Goal: Task Accomplishment & Management: Use online tool/utility

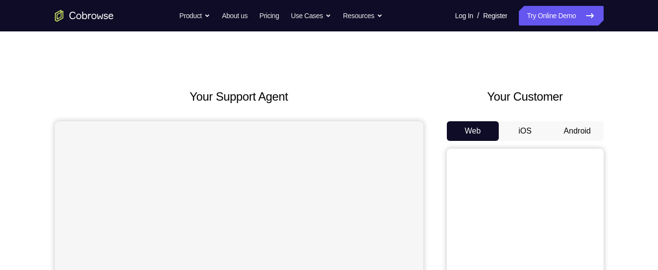
scroll to position [101, 0]
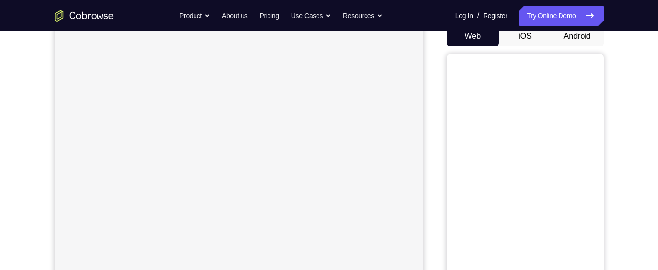
click at [592, 37] on button "Android" at bounding box center [577, 36] width 52 height 20
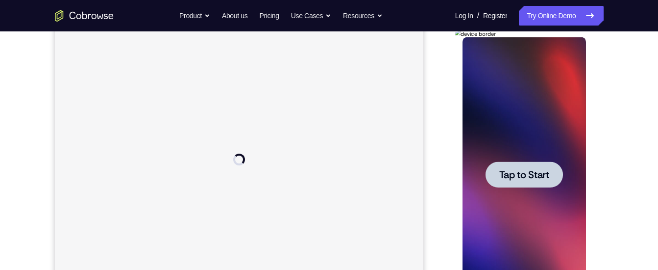
scroll to position [126, 0]
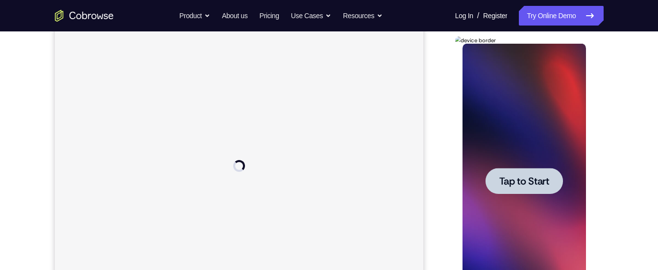
click at [524, 176] on span "Tap to Start" at bounding box center [525, 181] width 50 height 10
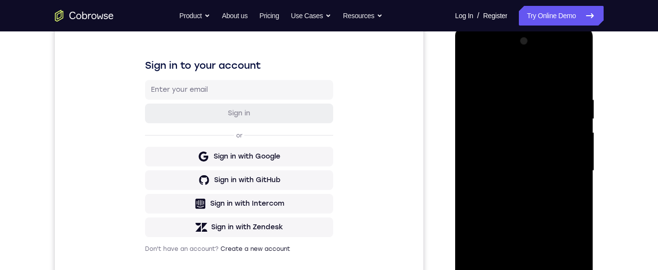
scroll to position [163, 0]
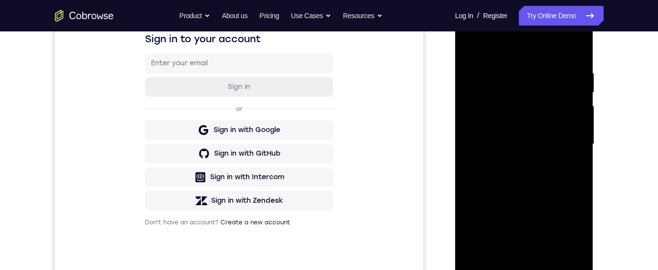
click at [522, 269] on div at bounding box center [525, 144] width 124 height 275
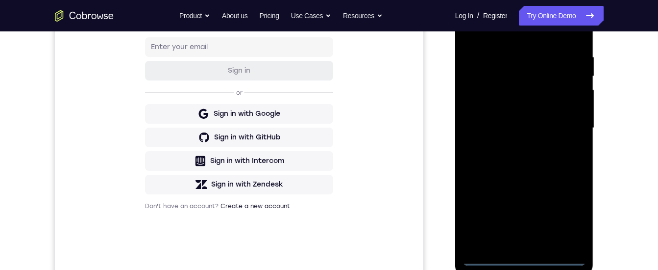
click at [568, 219] on div at bounding box center [525, 128] width 124 height 275
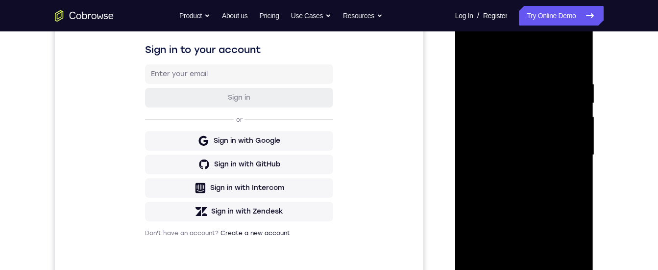
click at [478, 38] on div at bounding box center [525, 155] width 124 height 275
click at [565, 152] on div at bounding box center [525, 155] width 124 height 275
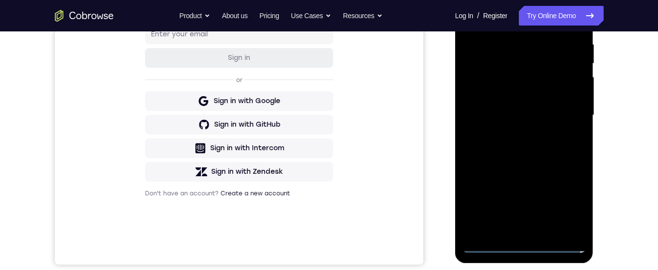
click at [515, 231] on div at bounding box center [525, 115] width 124 height 275
click at [501, 107] on div at bounding box center [525, 115] width 124 height 275
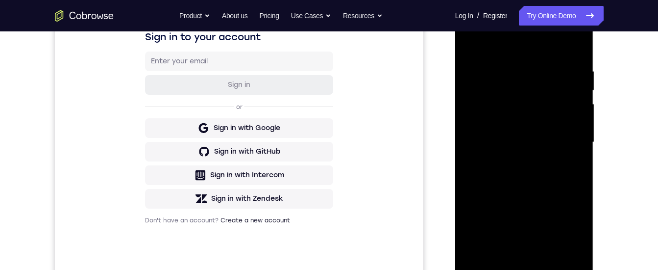
click at [503, 130] on div at bounding box center [525, 142] width 124 height 275
click at [508, 138] on div at bounding box center [525, 142] width 124 height 275
click at [491, 177] on div at bounding box center [525, 142] width 124 height 275
click at [495, 175] on div at bounding box center [525, 142] width 124 height 275
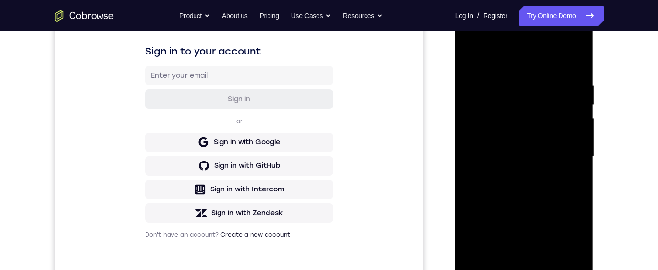
click at [578, 68] on div at bounding box center [525, 156] width 124 height 275
drag, startPoint x: 534, startPoint y: 130, endPoint x: 524, endPoint y: 100, distance: 31.3
click at [524, 100] on div at bounding box center [525, 156] width 124 height 275
click at [578, 153] on div at bounding box center [525, 156] width 124 height 275
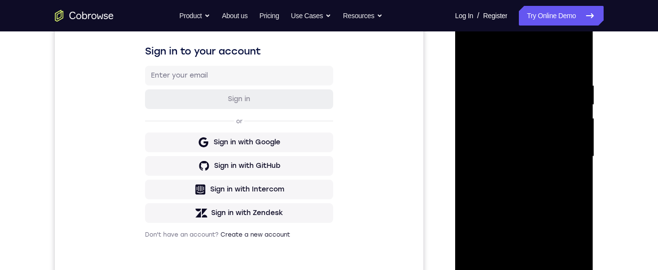
click at [578, 153] on div at bounding box center [525, 156] width 124 height 275
drag, startPoint x: 550, startPoint y: 168, endPoint x: 510, endPoint y: 66, distance: 109.6
click at [508, 46] on div at bounding box center [525, 156] width 124 height 275
drag, startPoint x: 518, startPoint y: 180, endPoint x: 482, endPoint y: 65, distance: 120.6
click at [482, 55] on div at bounding box center [525, 156] width 124 height 275
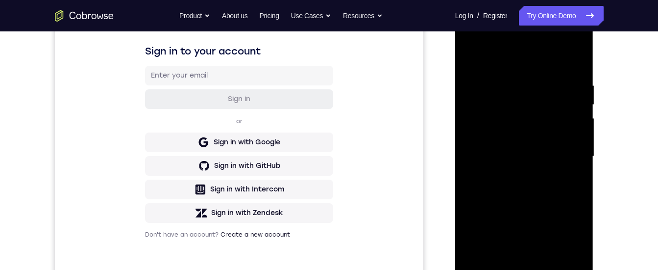
drag, startPoint x: 535, startPoint y: 123, endPoint x: 546, endPoint y: 185, distance: 63.2
click at [546, 185] on div at bounding box center [525, 156] width 124 height 275
click at [576, 167] on div at bounding box center [525, 156] width 124 height 275
click at [581, 171] on div at bounding box center [525, 156] width 124 height 275
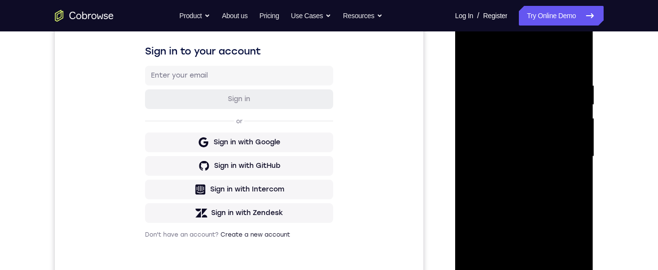
drag, startPoint x: 497, startPoint y: 184, endPoint x: 457, endPoint y: 44, distance: 145.4
click at [457, 44] on div at bounding box center [524, 158] width 139 height 292
drag, startPoint x: 513, startPoint y: 168, endPoint x: 469, endPoint y: 46, distance: 130.1
click at [468, 40] on div at bounding box center [525, 156] width 124 height 275
drag, startPoint x: 500, startPoint y: 200, endPoint x: 487, endPoint y: 50, distance: 151.0
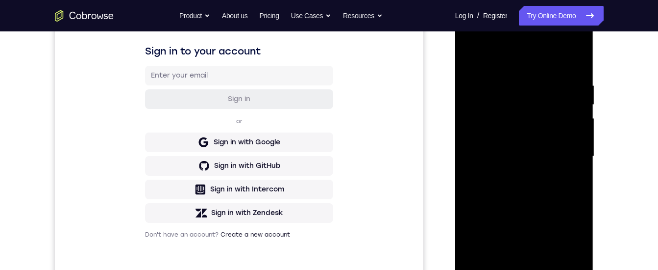
click at [487, 50] on div at bounding box center [525, 156] width 124 height 275
drag, startPoint x: 531, startPoint y: 188, endPoint x: 514, endPoint y: 91, distance: 99.0
click at [514, 91] on div at bounding box center [525, 156] width 124 height 275
drag, startPoint x: 492, startPoint y: 191, endPoint x: 484, endPoint y: 120, distance: 71.5
click at [484, 116] on div at bounding box center [525, 156] width 124 height 275
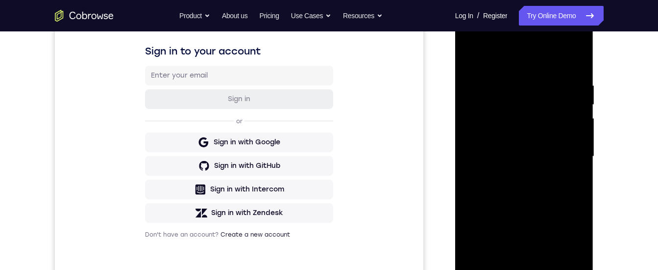
drag, startPoint x: 517, startPoint y: 214, endPoint x: 500, endPoint y: 51, distance: 163.6
click at [500, 51] on div at bounding box center [525, 156] width 124 height 275
drag, startPoint x: 548, startPoint y: 215, endPoint x: 484, endPoint y: 71, distance: 158.0
click at [485, 60] on div at bounding box center [525, 156] width 124 height 275
drag, startPoint x: 520, startPoint y: 198, endPoint x: 508, endPoint y: 49, distance: 149.5
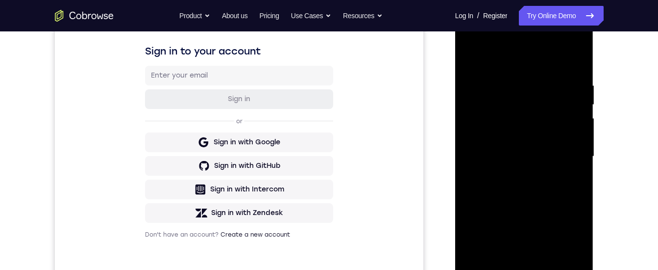
click at [508, 49] on div at bounding box center [525, 156] width 124 height 275
drag, startPoint x: 565, startPoint y: 187, endPoint x: 536, endPoint y: 53, distance: 137.4
click at [536, 42] on div at bounding box center [525, 156] width 124 height 275
drag, startPoint x: 539, startPoint y: 210, endPoint x: 491, endPoint y: 25, distance: 191.1
click at [491, 25] on div at bounding box center [525, 156] width 124 height 275
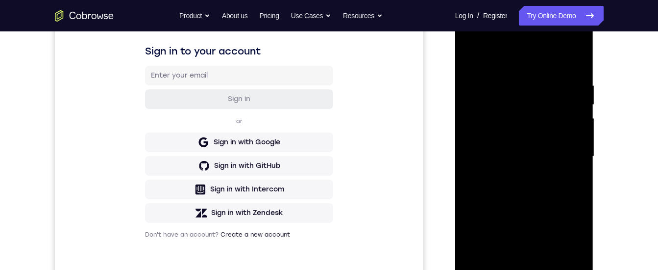
drag, startPoint x: 500, startPoint y: 193, endPoint x: 491, endPoint y: 49, distance: 143.9
click at [487, 50] on div at bounding box center [525, 156] width 124 height 275
click at [580, 55] on div at bounding box center [525, 156] width 124 height 275
click at [497, 72] on div at bounding box center [525, 156] width 124 height 275
drag, startPoint x: 559, startPoint y: 200, endPoint x: 539, endPoint y: 107, distance: 94.4
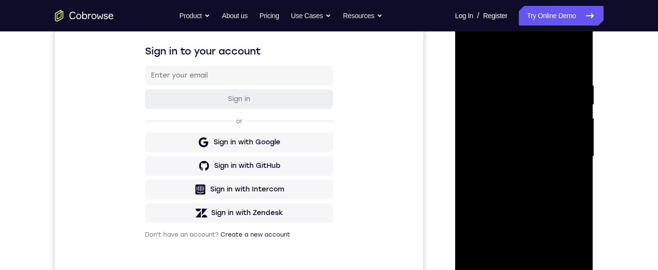
click at [539, 107] on div at bounding box center [525, 156] width 124 height 275
drag, startPoint x: 550, startPoint y: 204, endPoint x: 546, endPoint y: 146, distance: 58.5
click at [546, 146] on div at bounding box center [525, 156] width 124 height 275
click at [477, 125] on div at bounding box center [525, 156] width 124 height 275
drag, startPoint x: 477, startPoint y: 125, endPoint x: 503, endPoint y: 268, distance: 145.0
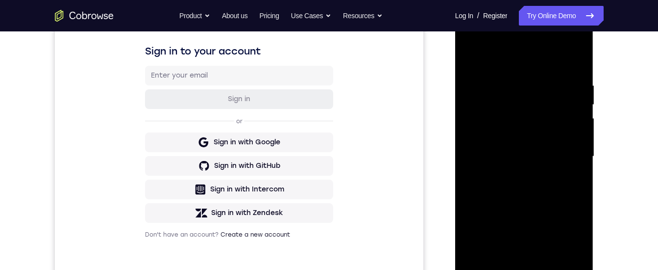
click at [492, 269] on div at bounding box center [524, 158] width 139 height 292
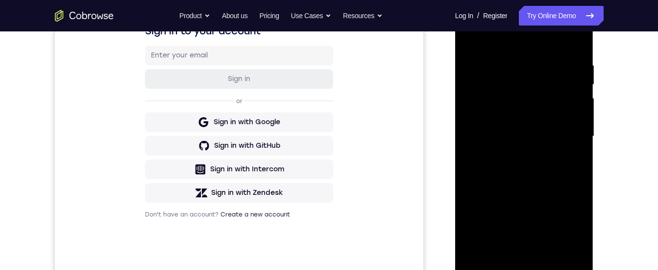
click at [581, 123] on div at bounding box center [525, 136] width 124 height 275
click at [579, 123] on div at bounding box center [525, 136] width 124 height 275
click at [579, 122] on div at bounding box center [525, 135] width 124 height 275
click at [474, 38] on div at bounding box center [525, 135] width 124 height 275
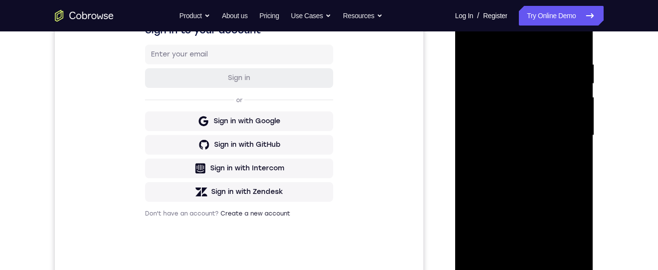
drag, startPoint x: 536, startPoint y: 217, endPoint x: 532, endPoint y: 118, distance: 98.6
click at [532, 118] on div at bounding box center [525, 135] width 124 height 275
drag, startPoint x: 538, startPoint y: 194, endPoint x: 532, endPoint y: 240, distance: 46.9
click at [532, 240] on div at bounding box center [525, 135] width 124 height 275
click at [485, 178] on div at bounding box center [525, 135] width 124 height 275
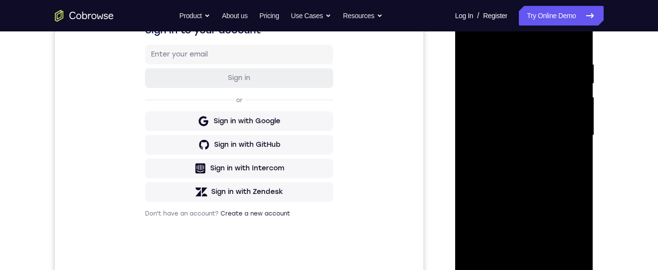
click at [470, 41] on div at bounding box center [525, 135] width 124 height 275
drag, startPoint x: 470, startPoint y: 36, endPoint x: 927, endPoint y: 22, distance: 458.1
click at [470, 36] on div at bounding box center [525, 135] width 124 height 275
click at [559, 171] on div at bounding box center [525, 135] width 124 height 275
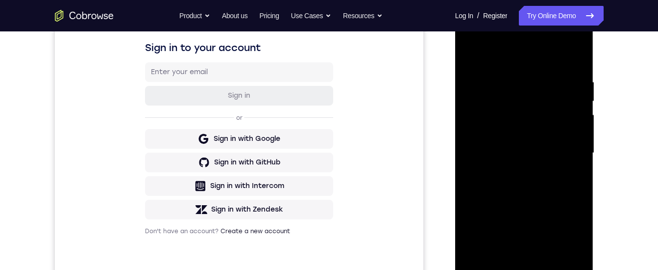
click at [581, 89] on div at bounding box center [525, 153] width 124 height 275
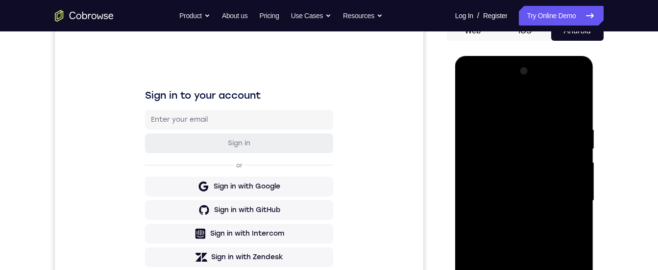
drag, startPoint x: 533, startPoint y: 160, endPoint x: 560, endPoint y: 237, distance: 81.4
click at [560, 238] on div at bounding box center [525, 200] width 124 height 275
click at [470, 99] on div at bounding box center [525, 200] width 124 height 275
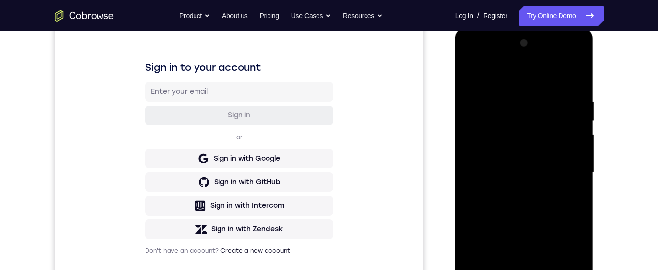
drag, startPoint x: 526, startPoint y: 195, endPoint x: 478, endPoint y: 79, distance: 125.3
click at [486, 28] on html "Online web based iOS Simulators and Android Emulators. Run iPhone, iPad, Mobile…" at bounding box center [525, 175] width 140 height 294
drag, startPoint x: 477, startPoint y: 208, endPoint x: 484, endPoint y: 69, distance: 139.4
click at [481, 59] on div at bounding box center [525, 172] width 124 height 275
drag, startPoint x: 503, startPoint y: 211, endPoint x: 482, endPoint y: 87, distance: 125.8
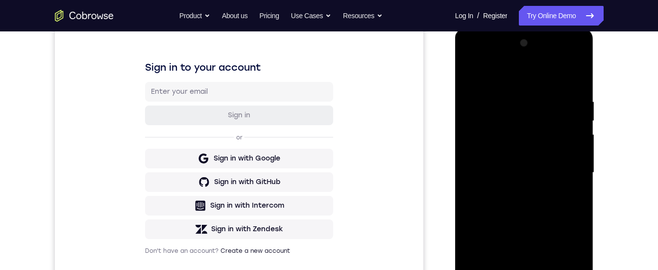
click at [482, 87] on div at bounding box center [525, 172] width 124 height 275
click at [487, 269] on div at bounding box center [525, 172] width 124 height 275
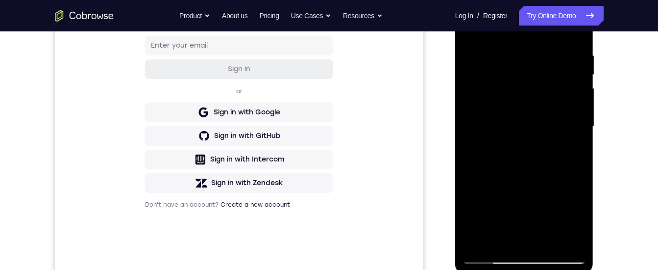
click at [490, 252] on div at bounding box center [525, 126] width 124 height 275
click at [551, 242] on div at bounding box center [525, 126] width 124 height 275
click at [528, 176] on div at bounding box center [525, 126] width 124 height 275
click at [527, 119] on div at bounding box center [525, 126] width 124 height 275
click at [490, 254] on div at bounding box center [525, 126] width 124 height 275
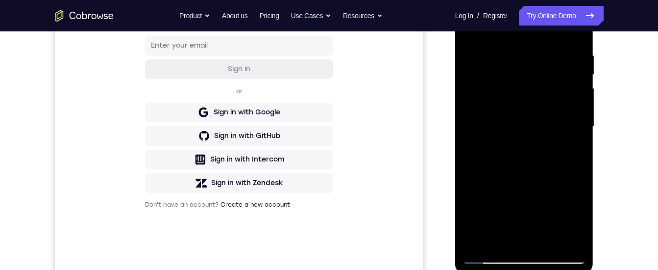
click at [501, 120] on div at bounding box center [525, 126] width 124 height 275
click at [505, 26] on div at bounding box center [525, 126] width 124 height 275
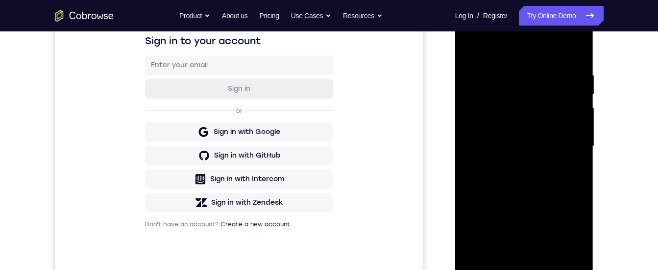
click at [562, 107] on div at bounding box center [525, 146] width 124 height 275
drag, startPoint x: 532, startPoint y: 222, endPoint x: 525, endPoint y: 188, distance: 35.1
click at [525, 188] on div at bounding box center [525, 146] width 124 height 275
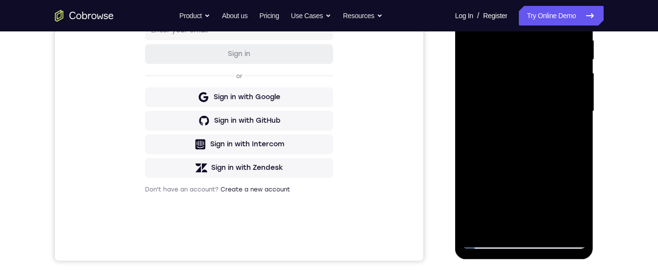
scroll to position [190, 0]
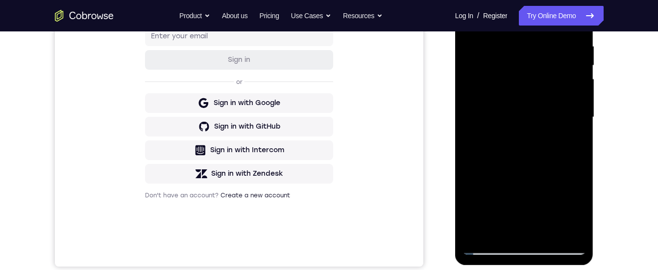
click at [492, 246] on div at bounding box center [525, 117] width 124 height 275
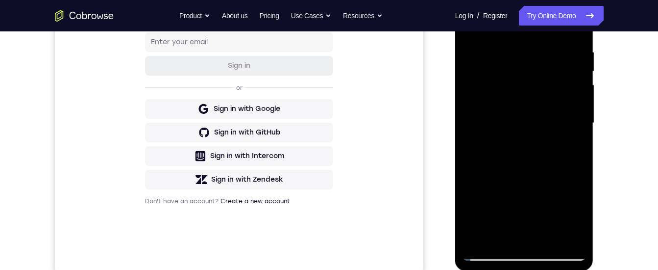
click at [492, 252] on div at bounding box center [525, 123] width 124 height 275
click at [496, 255] on div at bounding box center [525, 123] width 124 height 275
click at [482, 240] on div at bounding box center [525, 123] width 124 height 275
drag, startPoint x: 482, startPoint y: 188, endPoint x: 441, endPoint y: -2, distance: 195.2
click at [455, 0] on html "Online web based iOS Simulators and Android Emulators. Run iPhone, iPad, Mobile…" at bounding box center [525, 125] width 140 height 294
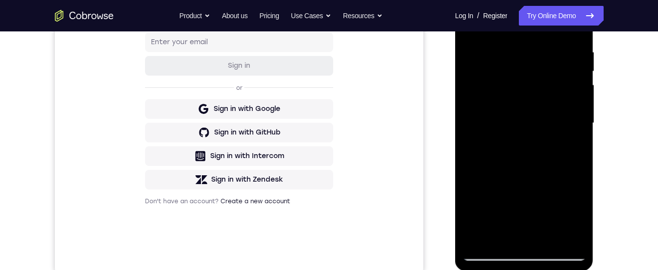
scroll to position [196, 0]
